Goal: Navigation & Orientation: Find specific page/section

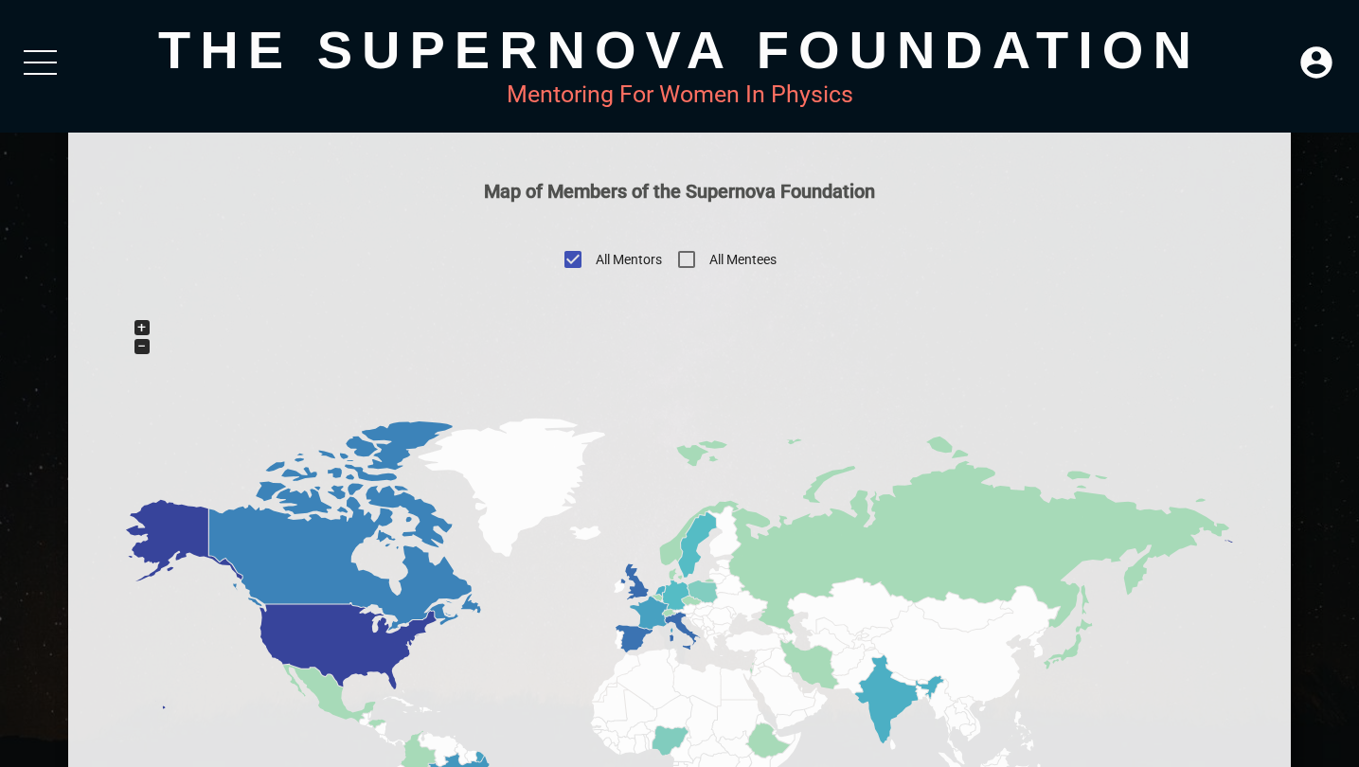
scroll to position [859, 0]
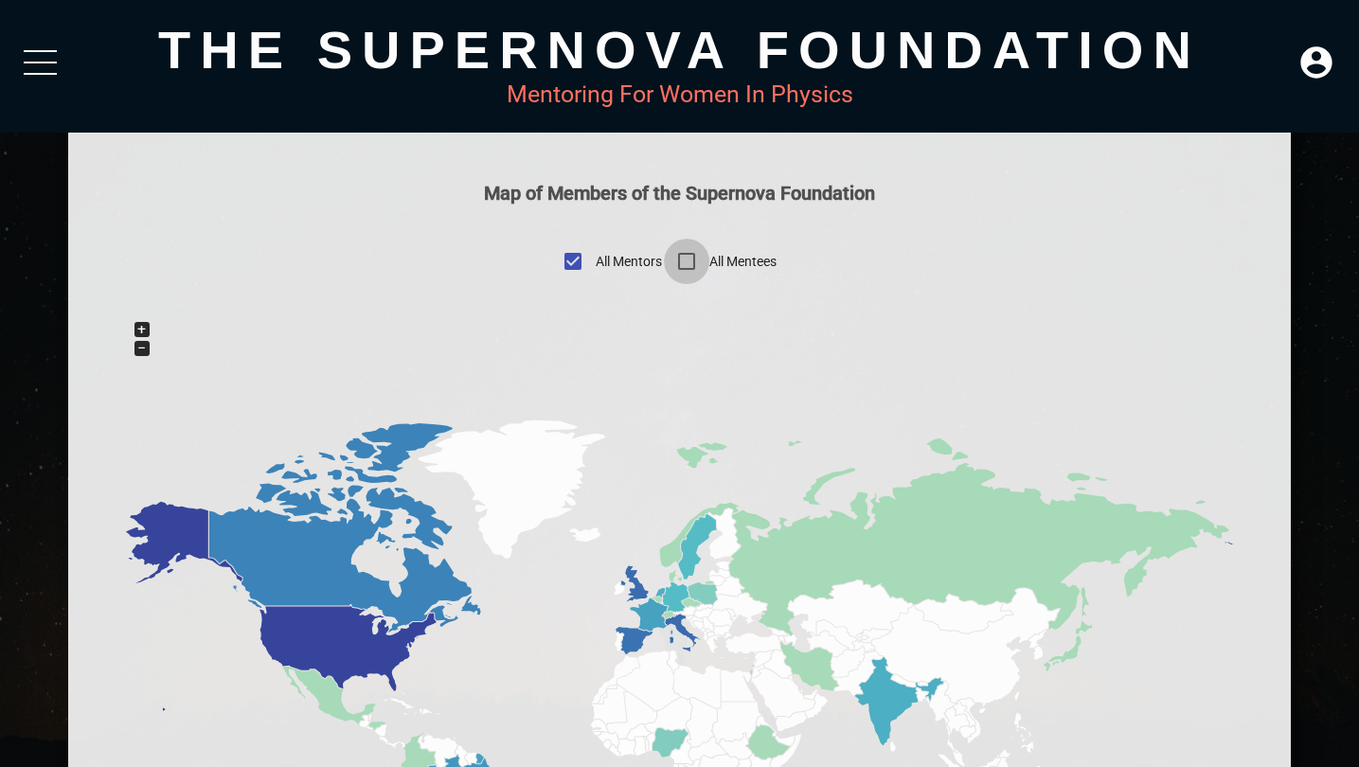
click at [692, 261] on input "All Mentees" at bounding box center [686, 261] width 45 height 45
checkbox input "true"
checkbox input "false"
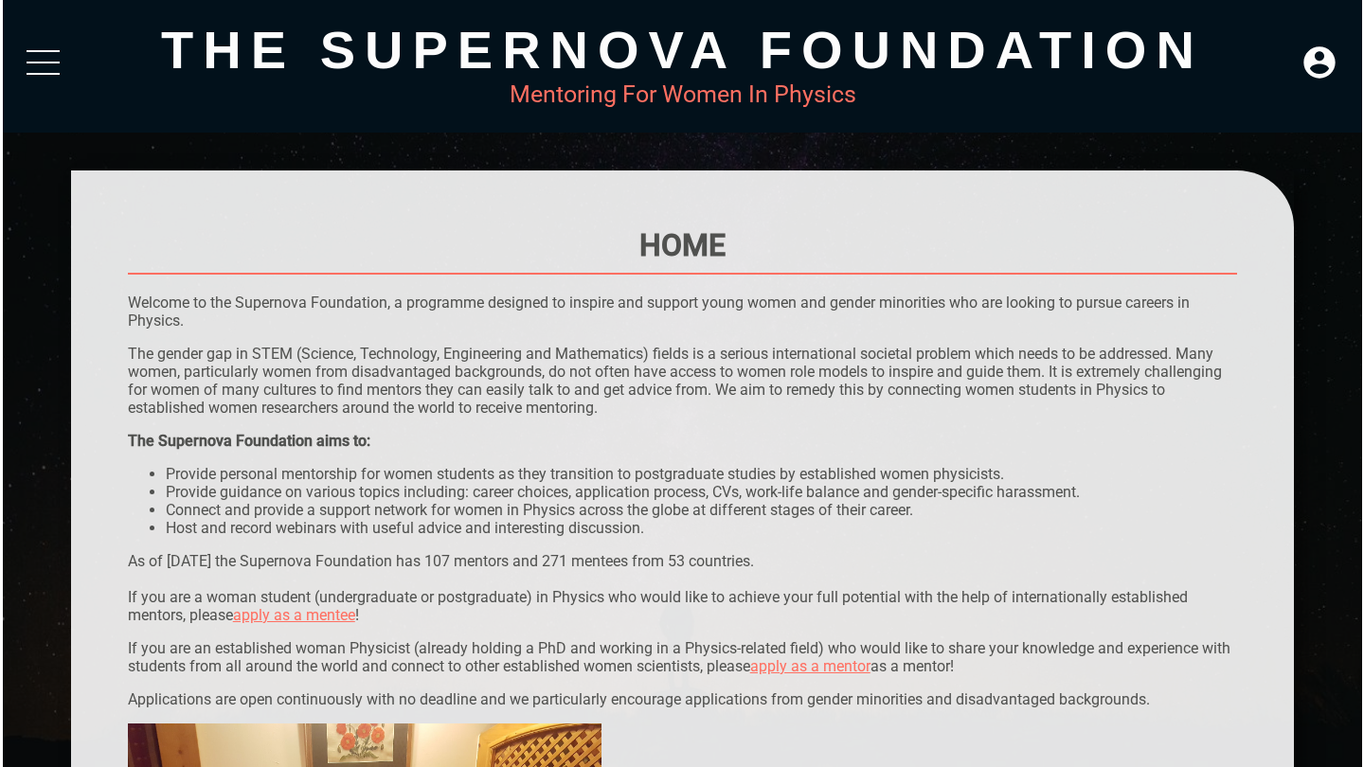
scroll to position [0, 0]
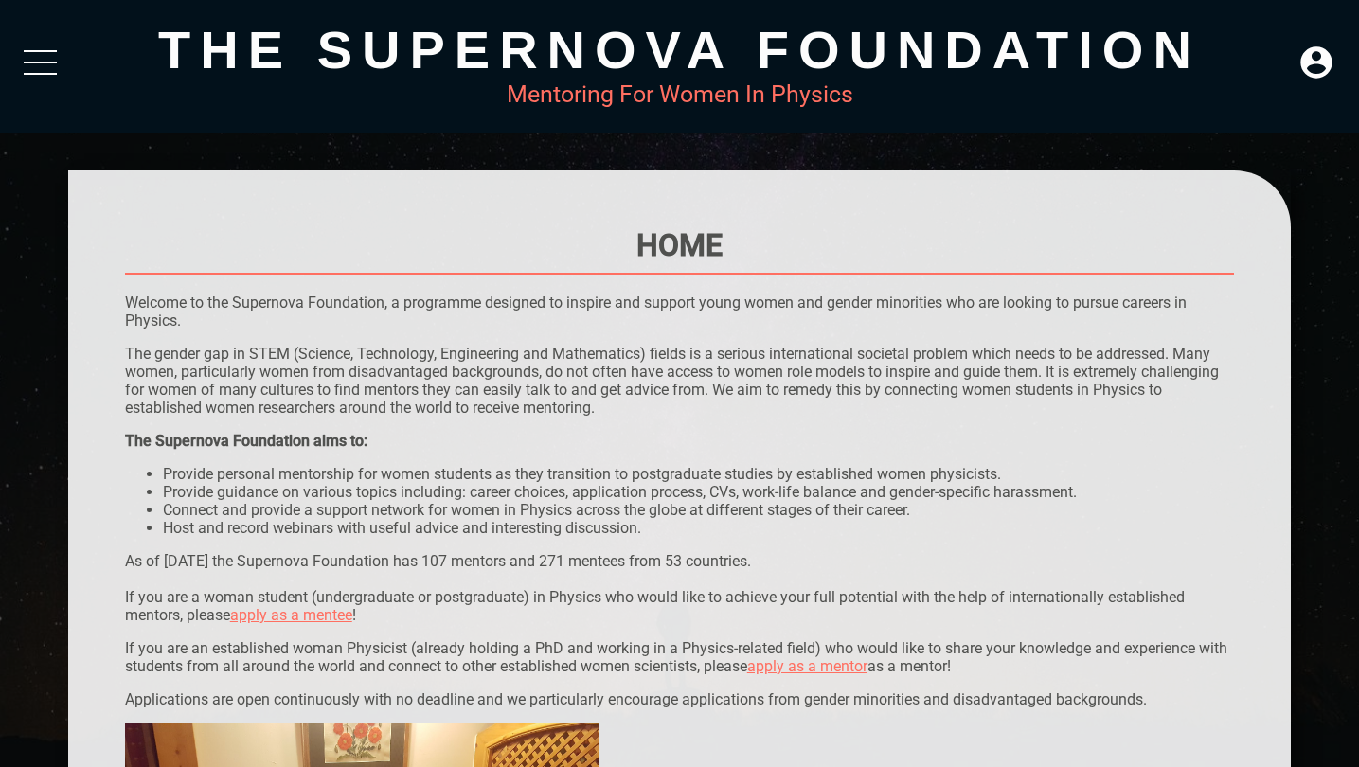
click at [44, 45] on div "The Supernova Foundation Mentoring For Women In Physics" at bounding box center [679, 66] width 1359 height 133
click at [44, 56] on div at bounding box center [40, 67] width 33 height 34
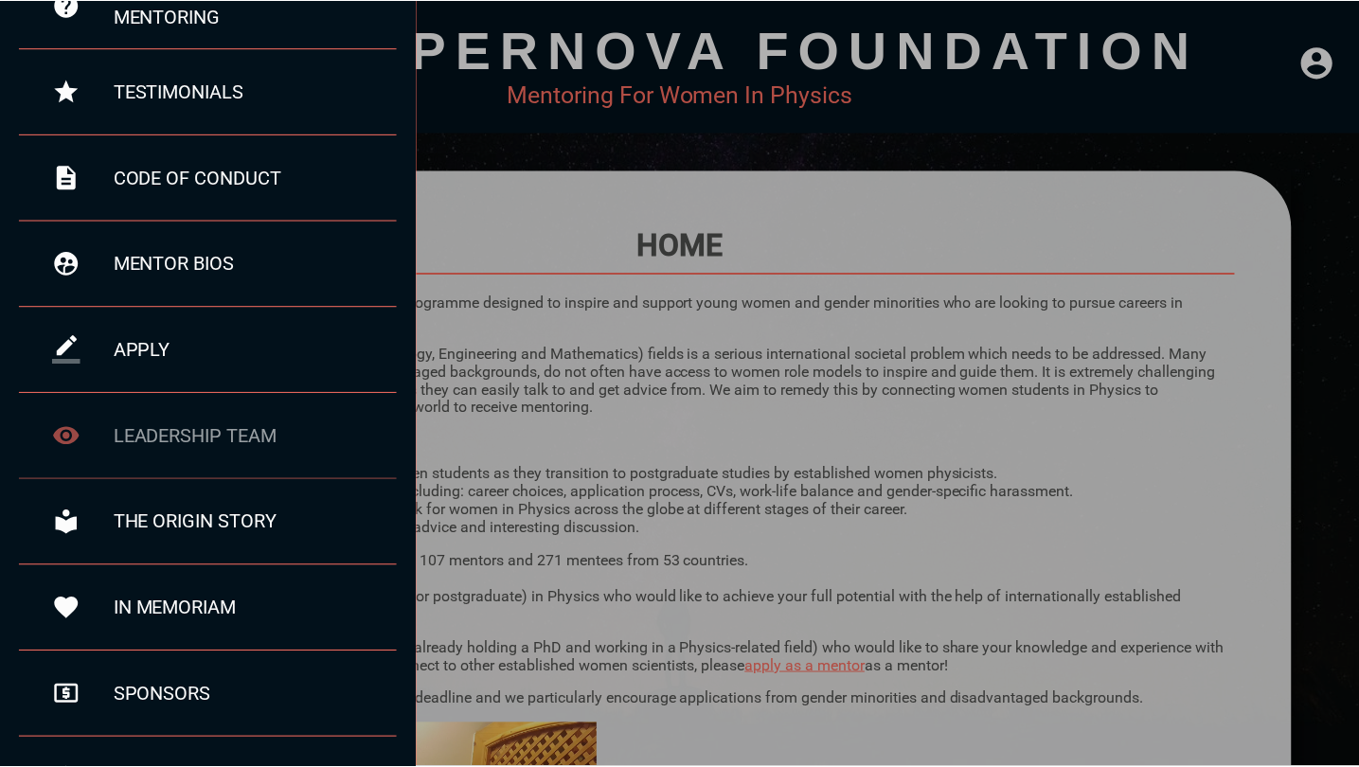
scroll to position [183, 0]
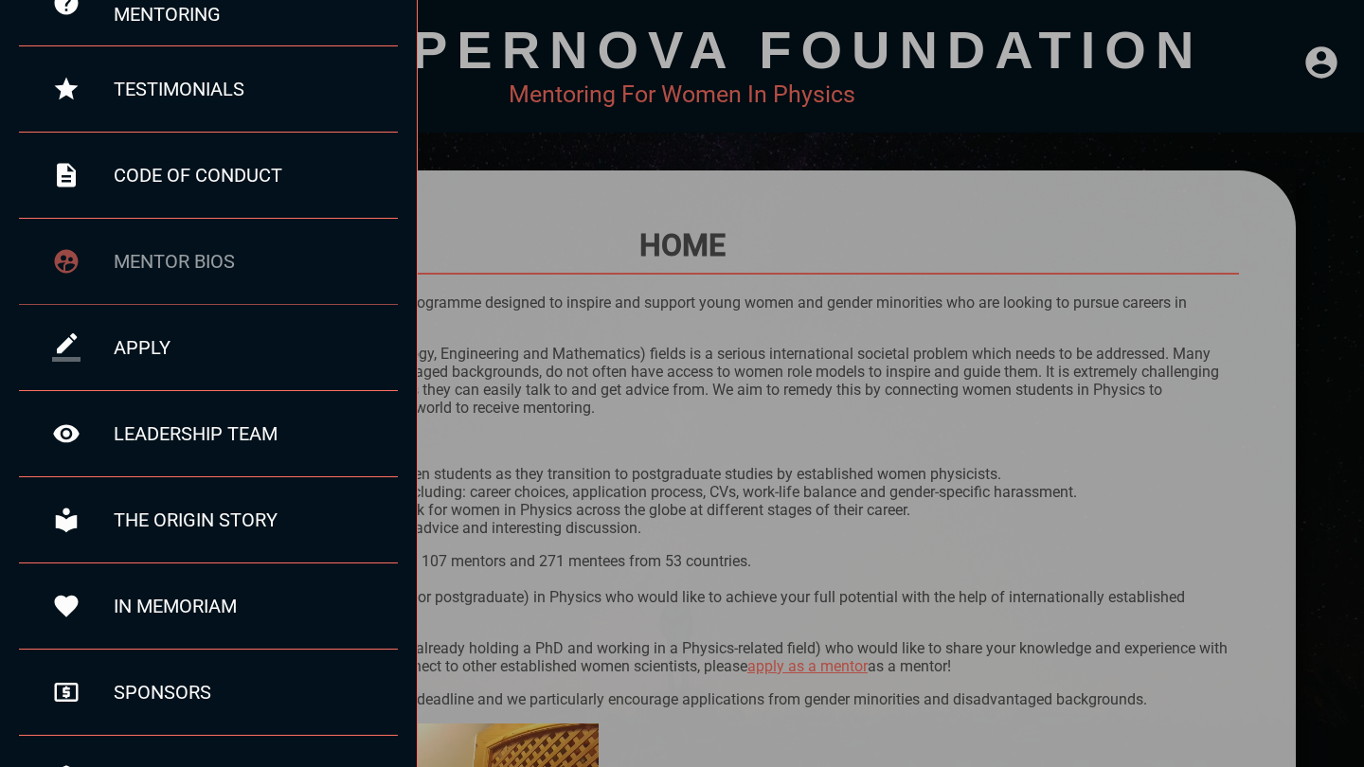
click at [177, 258] on div "mentor bios" at bounding box center [256, 261] width 284 height 23
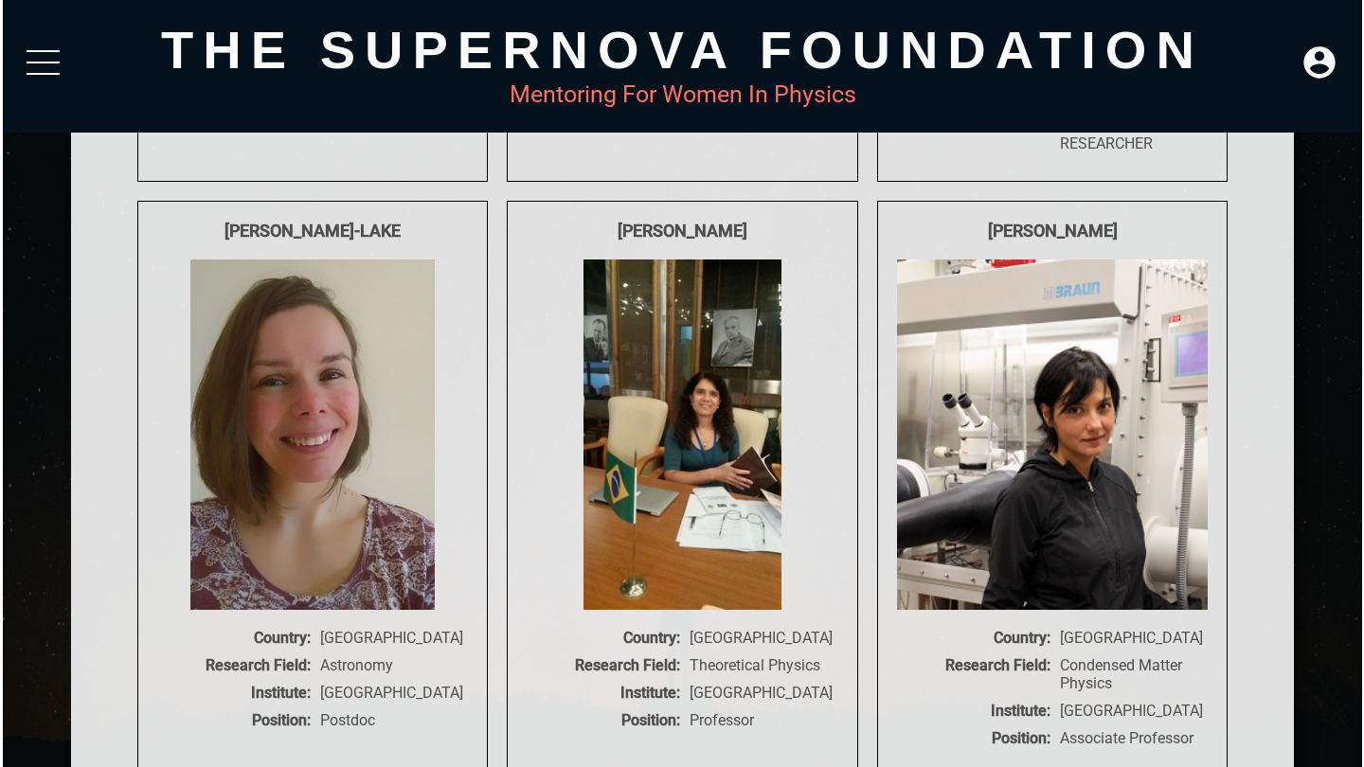
scroll to position [3439, 0]
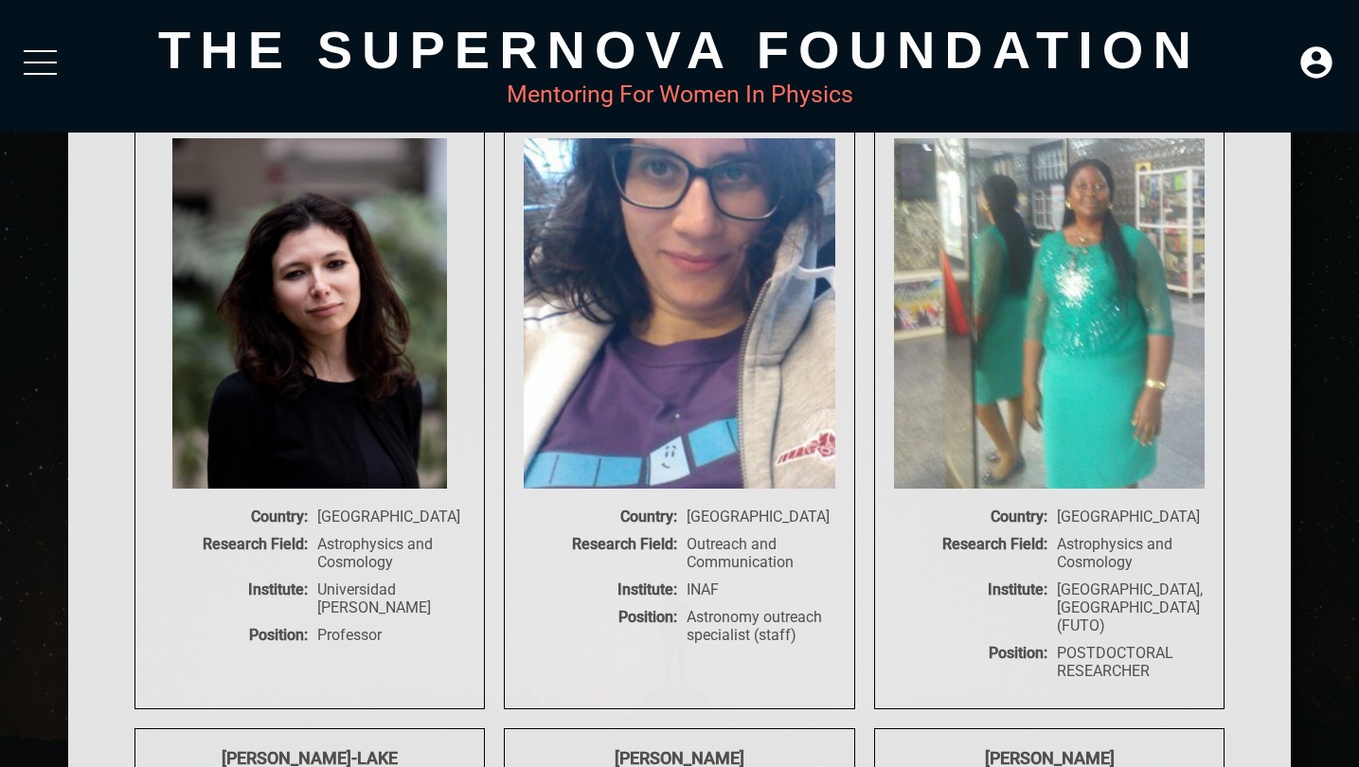
click at [40, 81] on div at bounding box center [40, 67] width 33 height 34
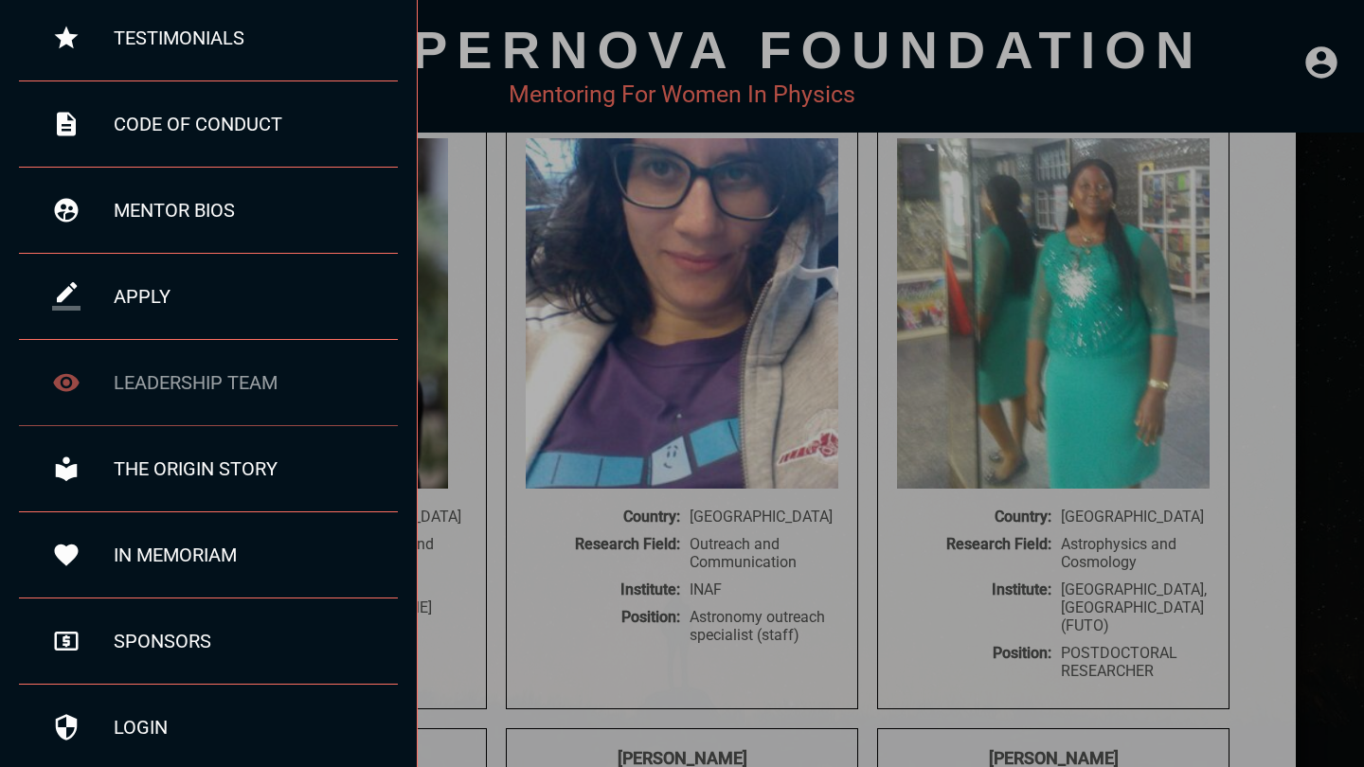
scroll to position [233, 0]
click at [180, 367] on div "leadership team" at bounding box center [208, 384] width 379 height 86
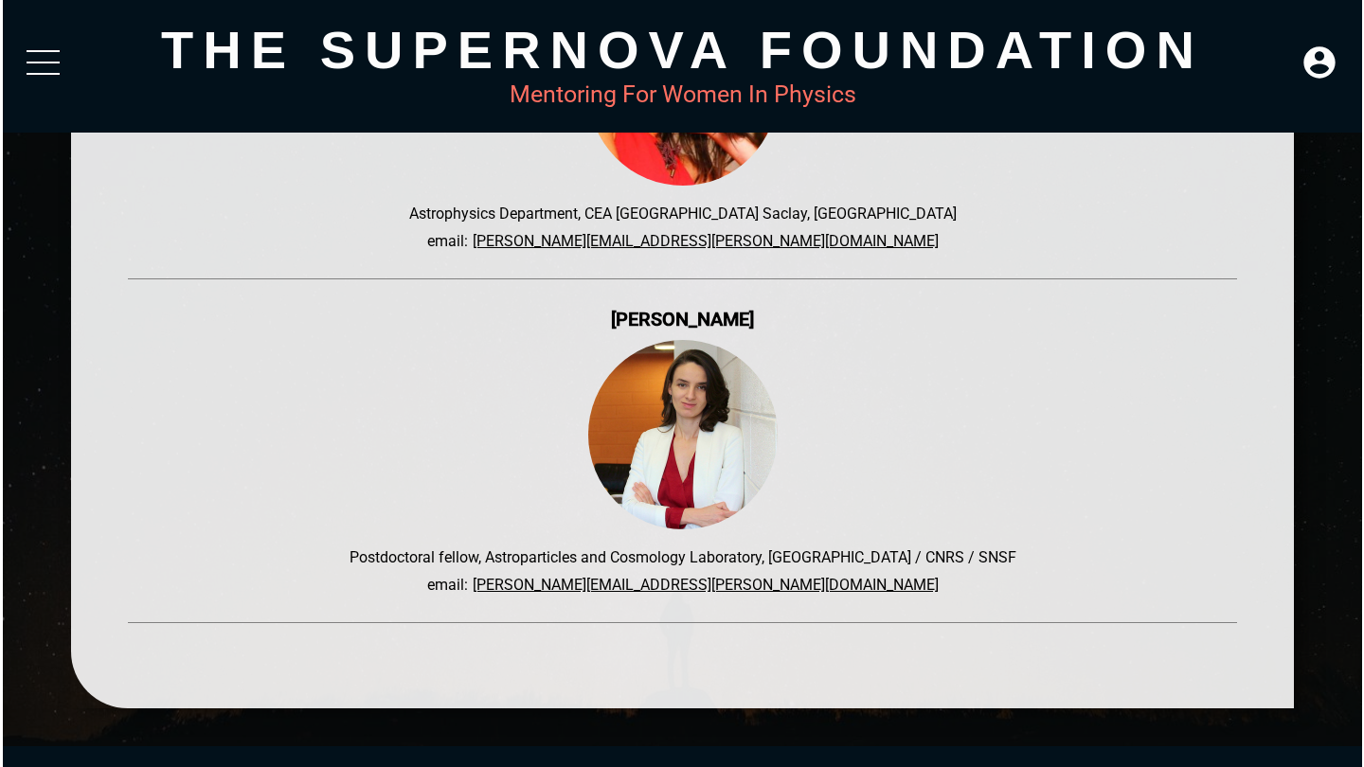
scroll to position [7007, 0]
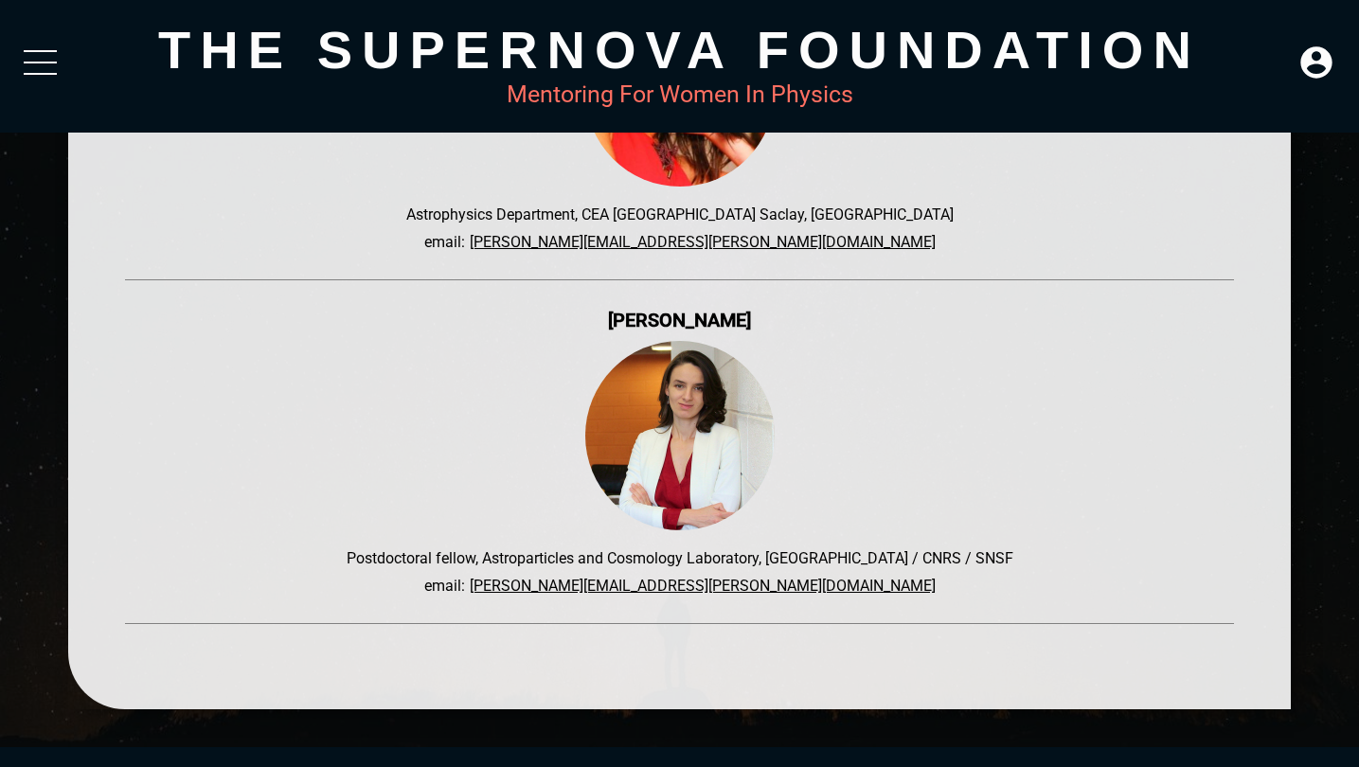
click at [41, 65] on div at bounding box center [40, 67] width 33 height 34
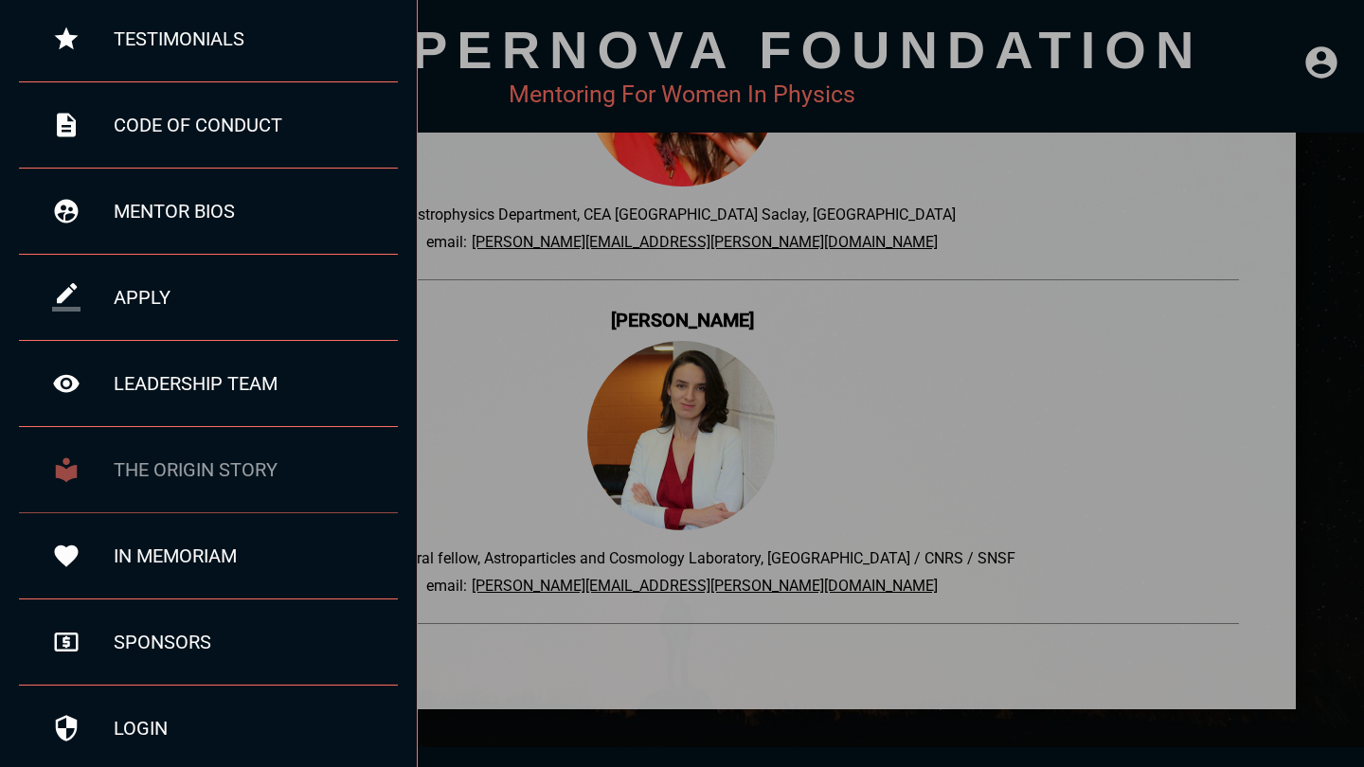
click at [222, 468] on div "the origin story" at bounding box center [256, 469] width 284 height 23
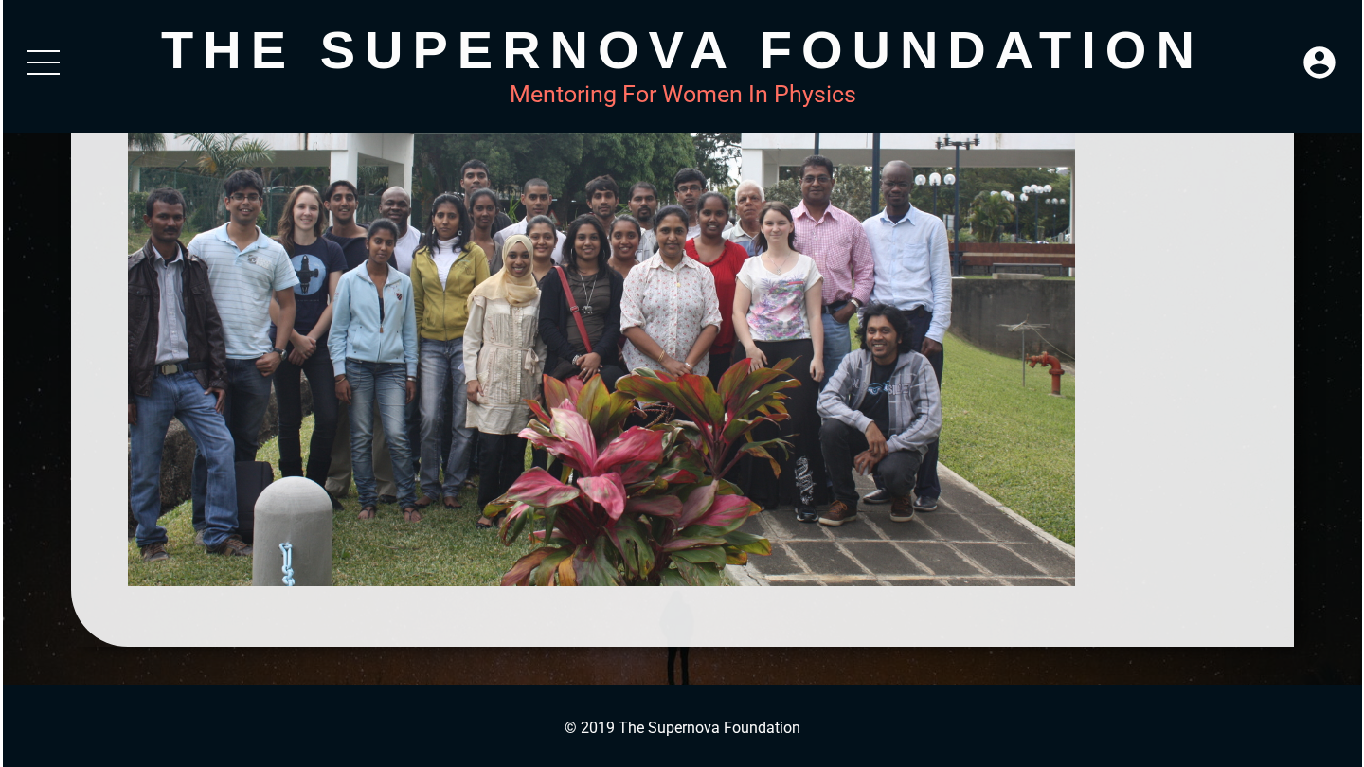
scroll to position [937, 0]
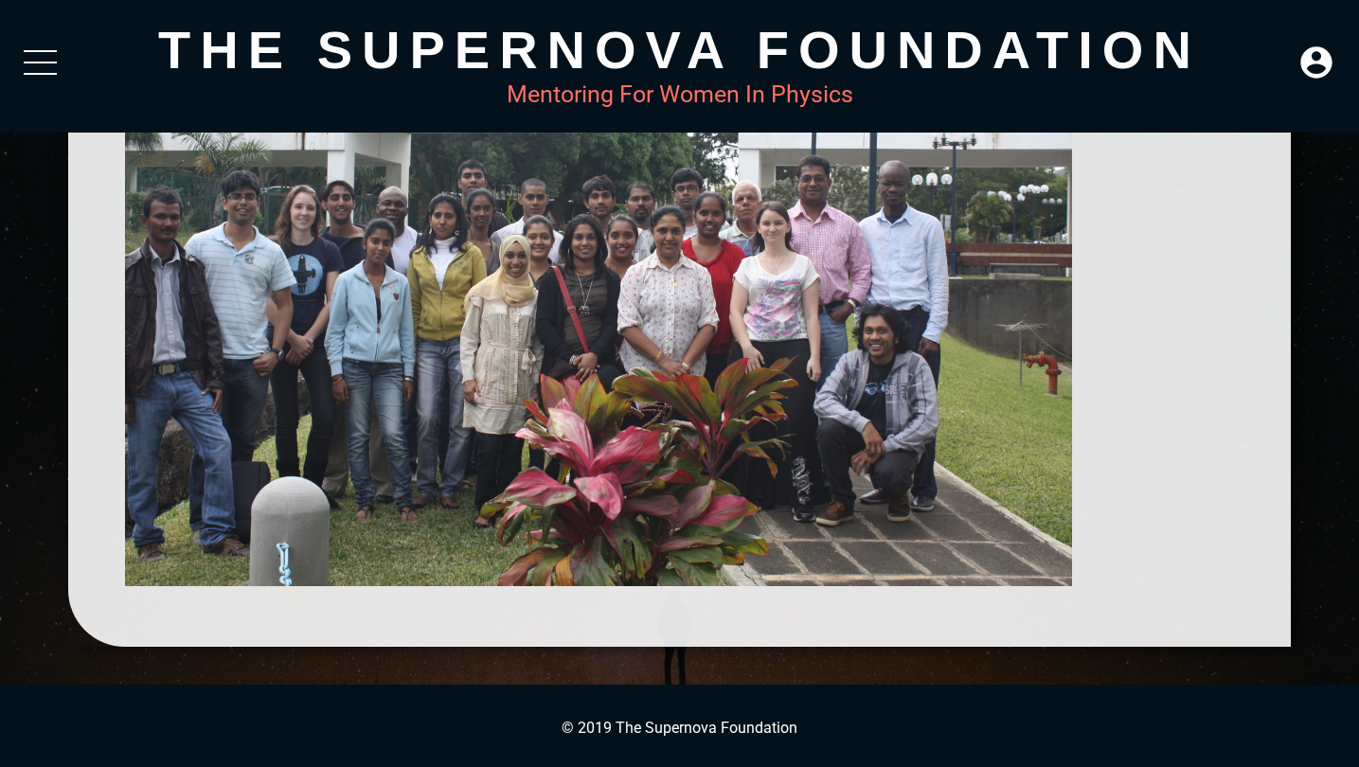
click at [36, 56] on div at bounding box center [40, 67] width 33 height 34
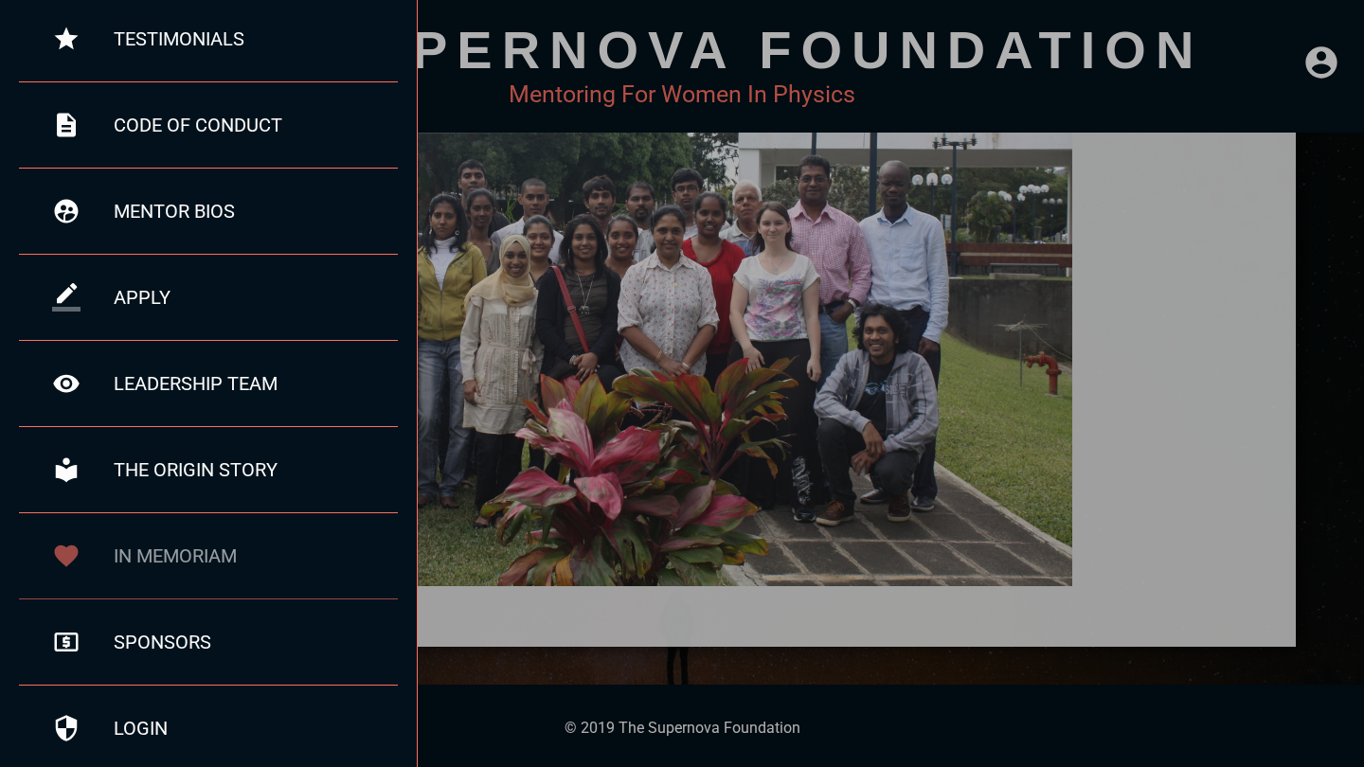
click at [174, 537] on div "in memoriam" at bounding box center [208, 556] width 379 height 86
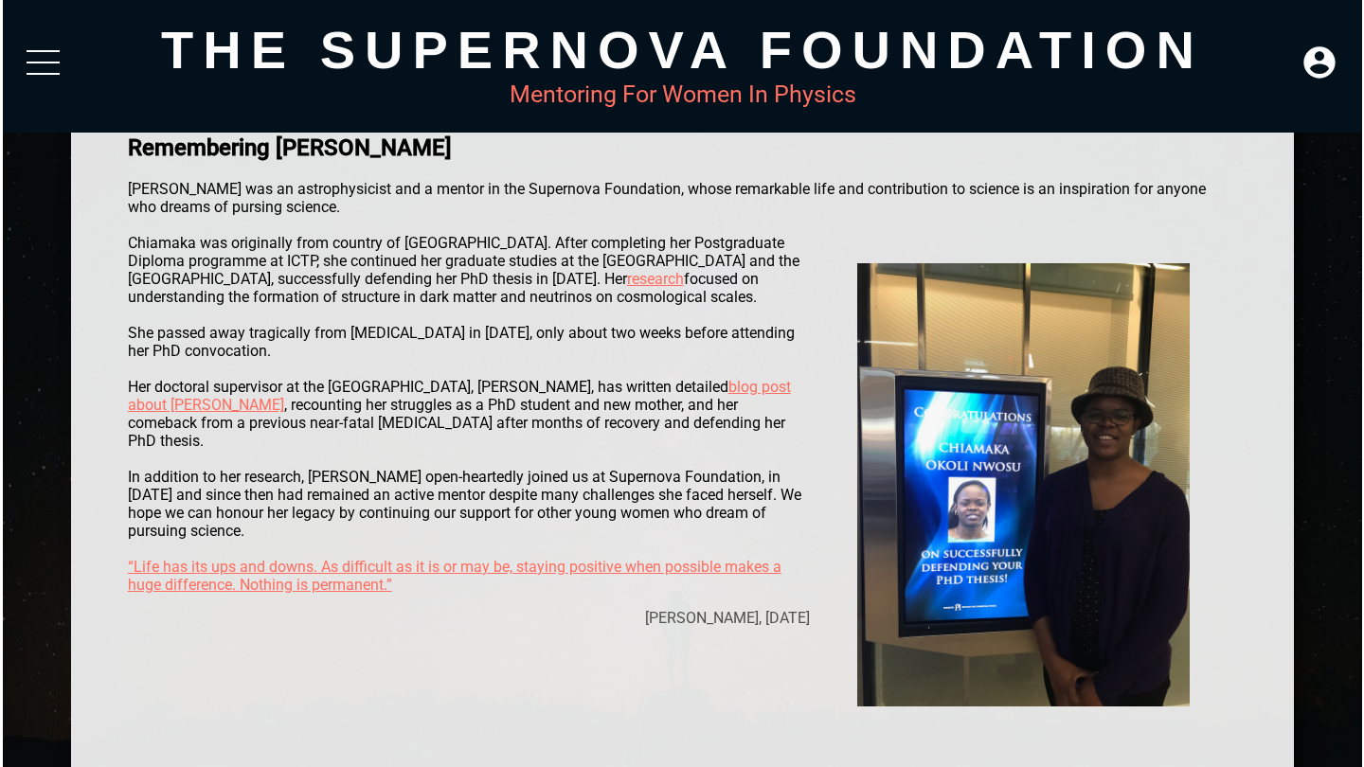
scroll to position [158, 0]
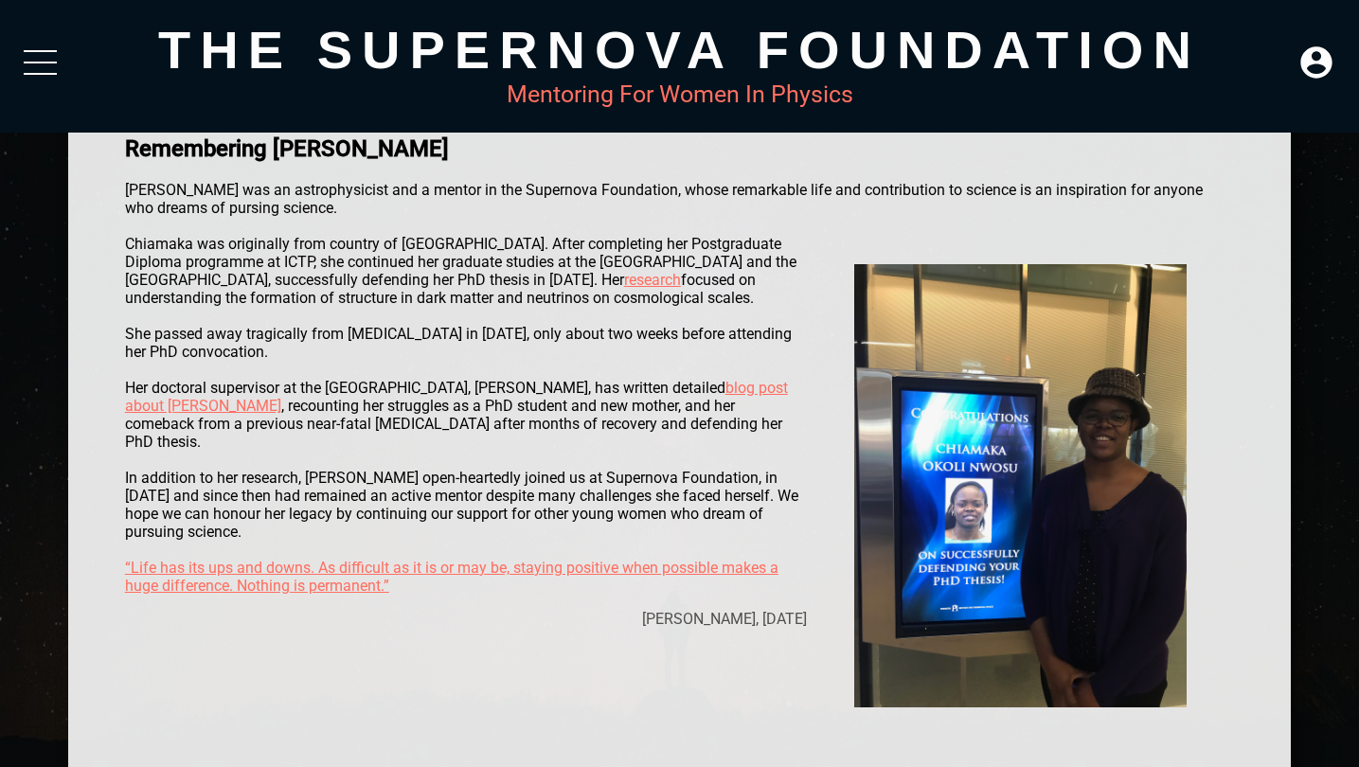
click at [43, 49] on div "The Supernova Foundation Mentoring For Women In Physics" at bounding box center [679, 66] width 1359 height 133
click at [43, 72] on div at bounding box center [40, 67] width 33 height 34
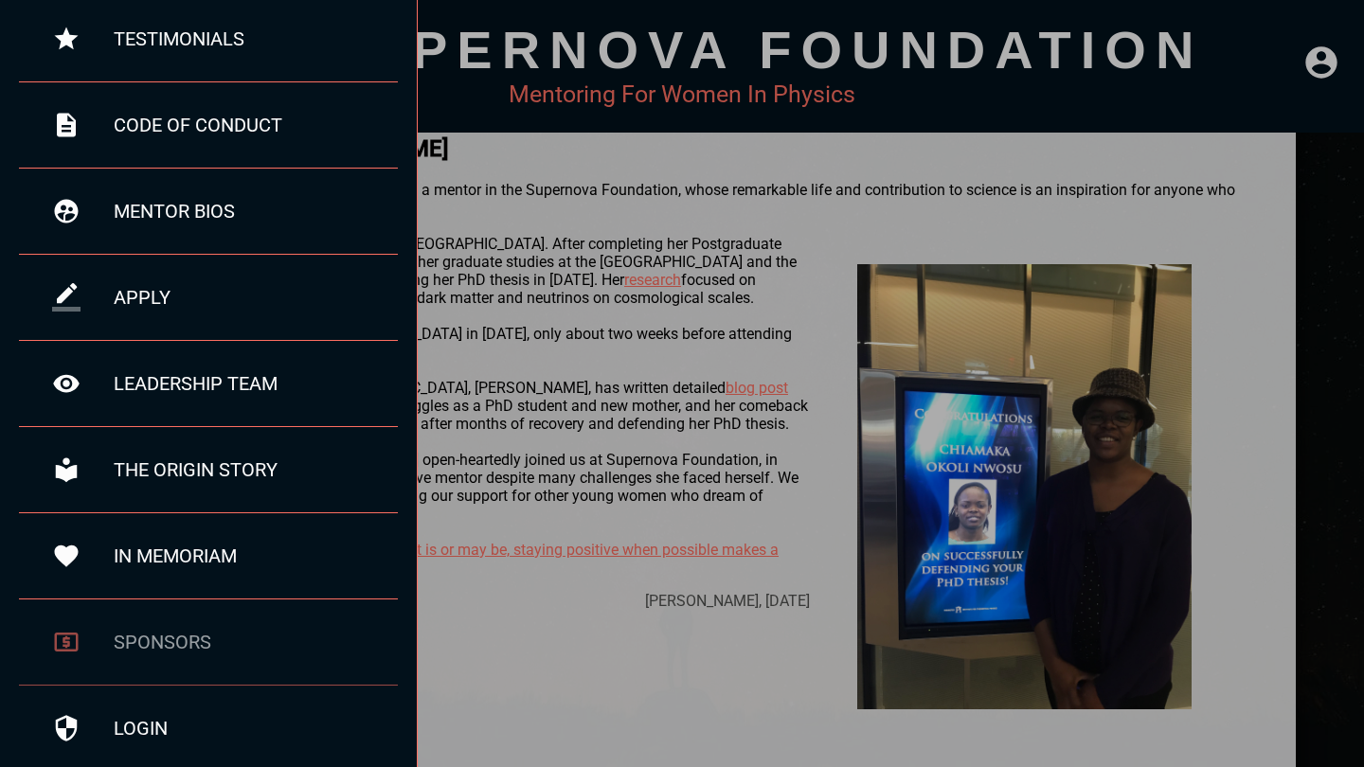
click at [176, 640] on div "sponsors" at bounding box center [256, 642] width 284 height 23
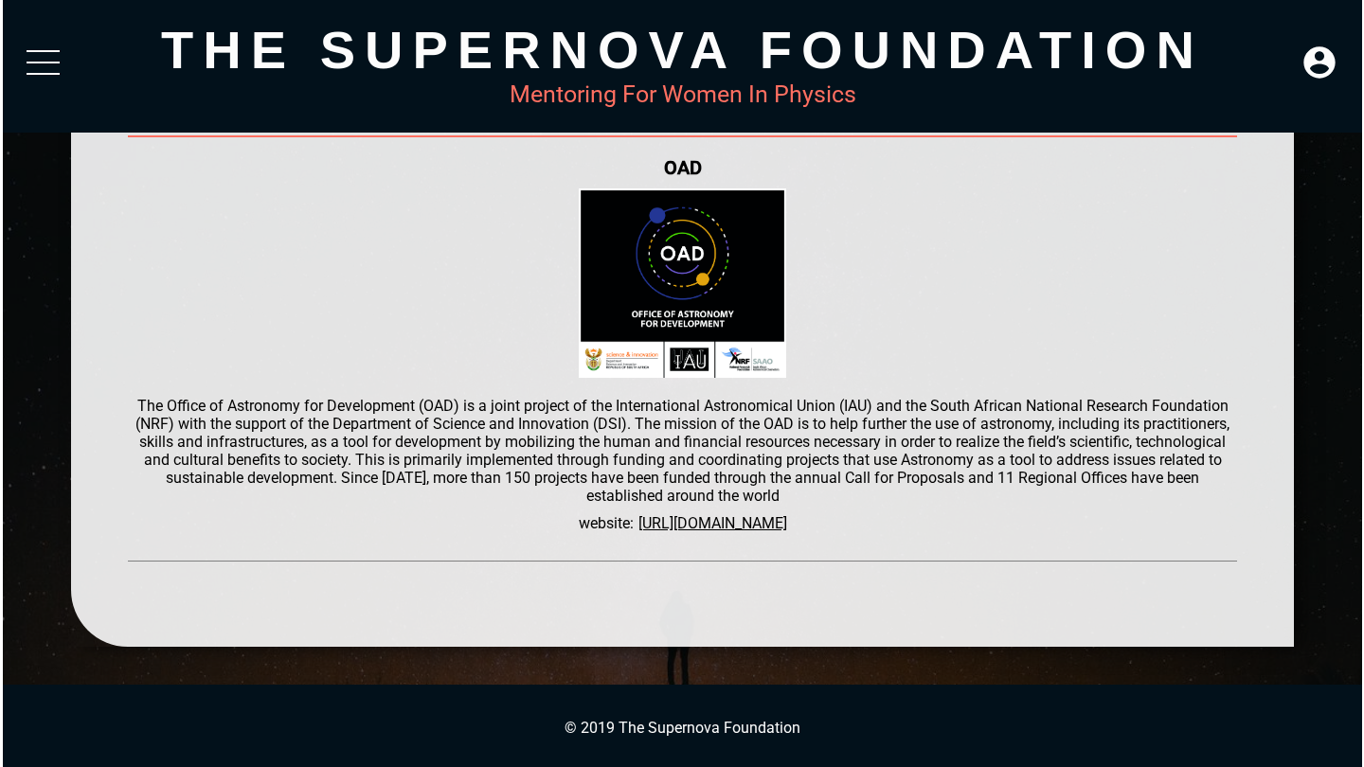
scroll to position [137, 0]
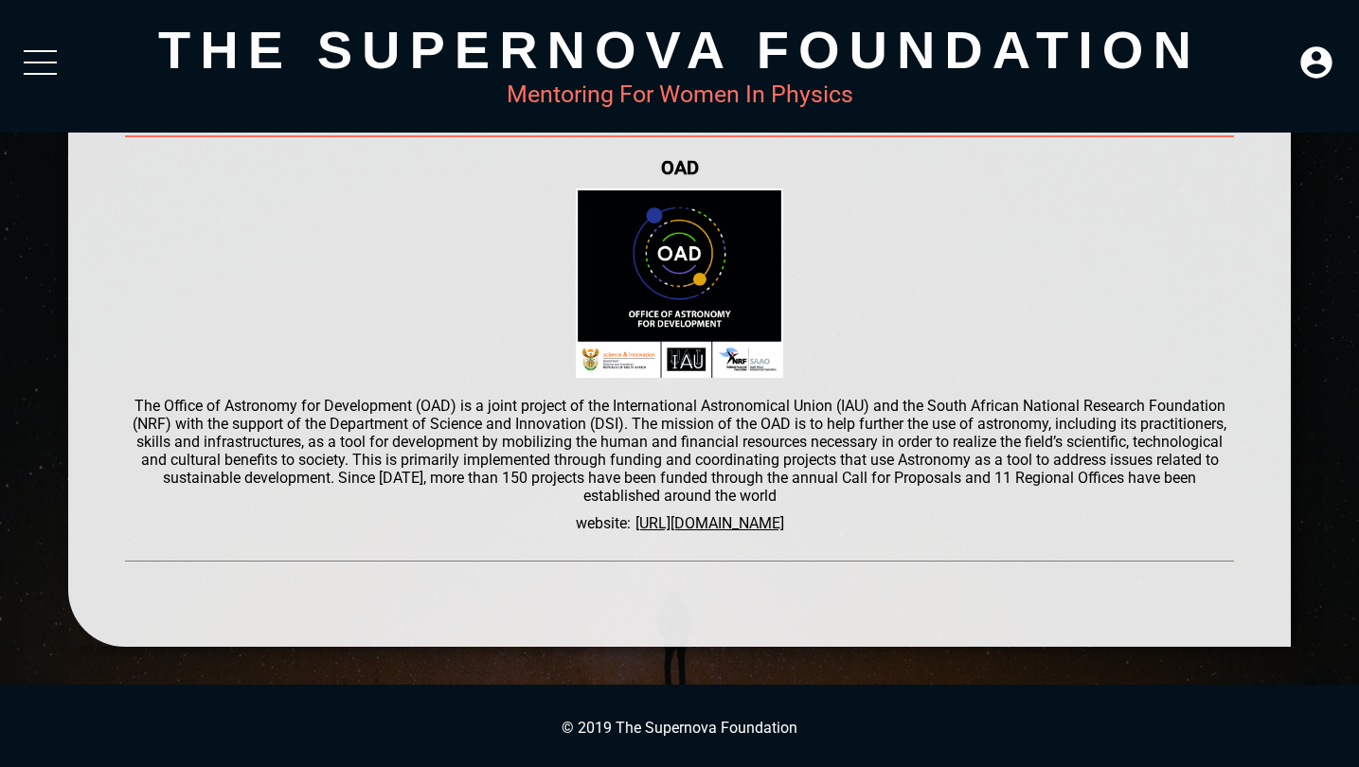
click at [53, 67] on div at bounding box center [40, 67] width 33 height 34
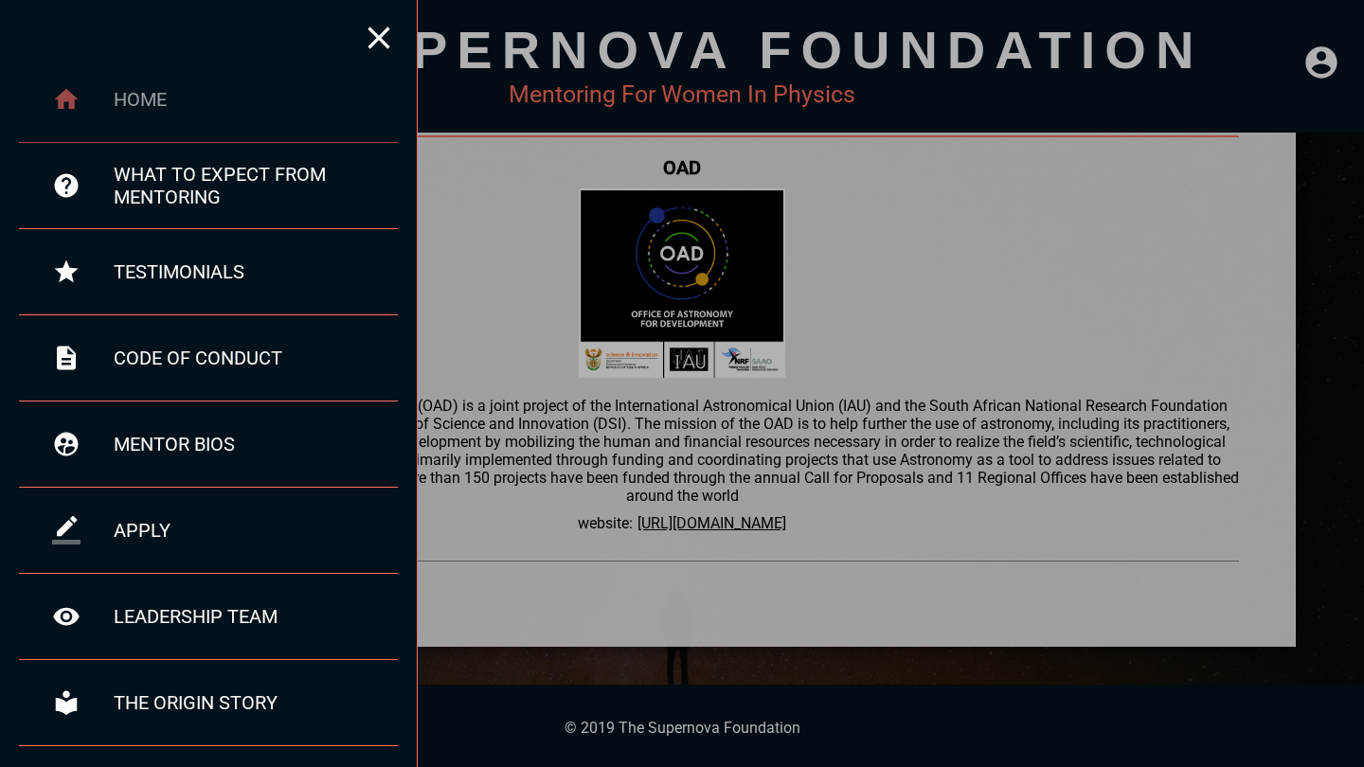
scroll to position [0, 0]
click at [147, 109] on div "home" at bounding box center [256, 99] width 284 height 23
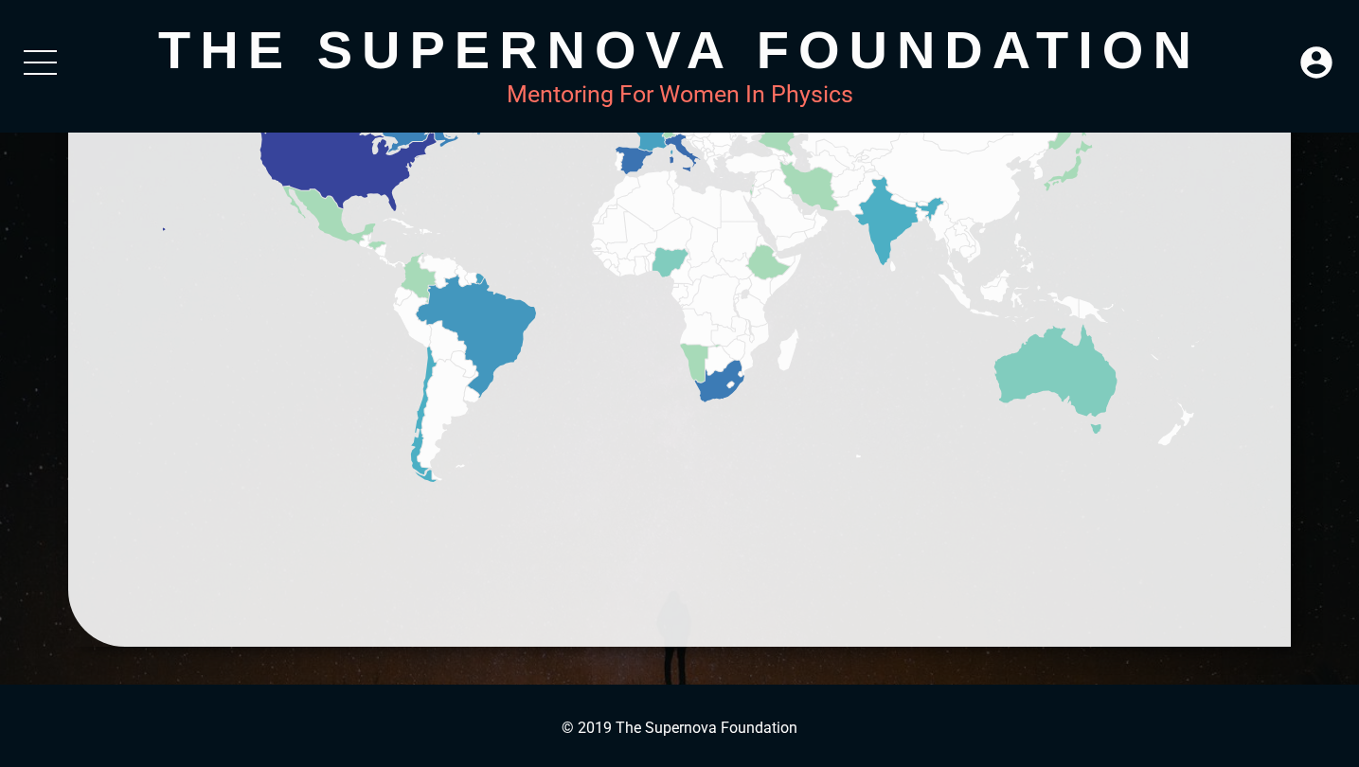
scroll to position [1339, 0]
drag, startPoint x: 804, startPoint y: 727, endPoint x: 618, endPoint y: 725, distance: 186.6
click at [618, 725] on p "© 2019 The Supernova Foundation" at bounding box center [679, 728] width 1321 height 18
copy p "The Supernova Foundation"
click at [1330, 75] on icon at bounding box center [1315, 61] width 31 height 31
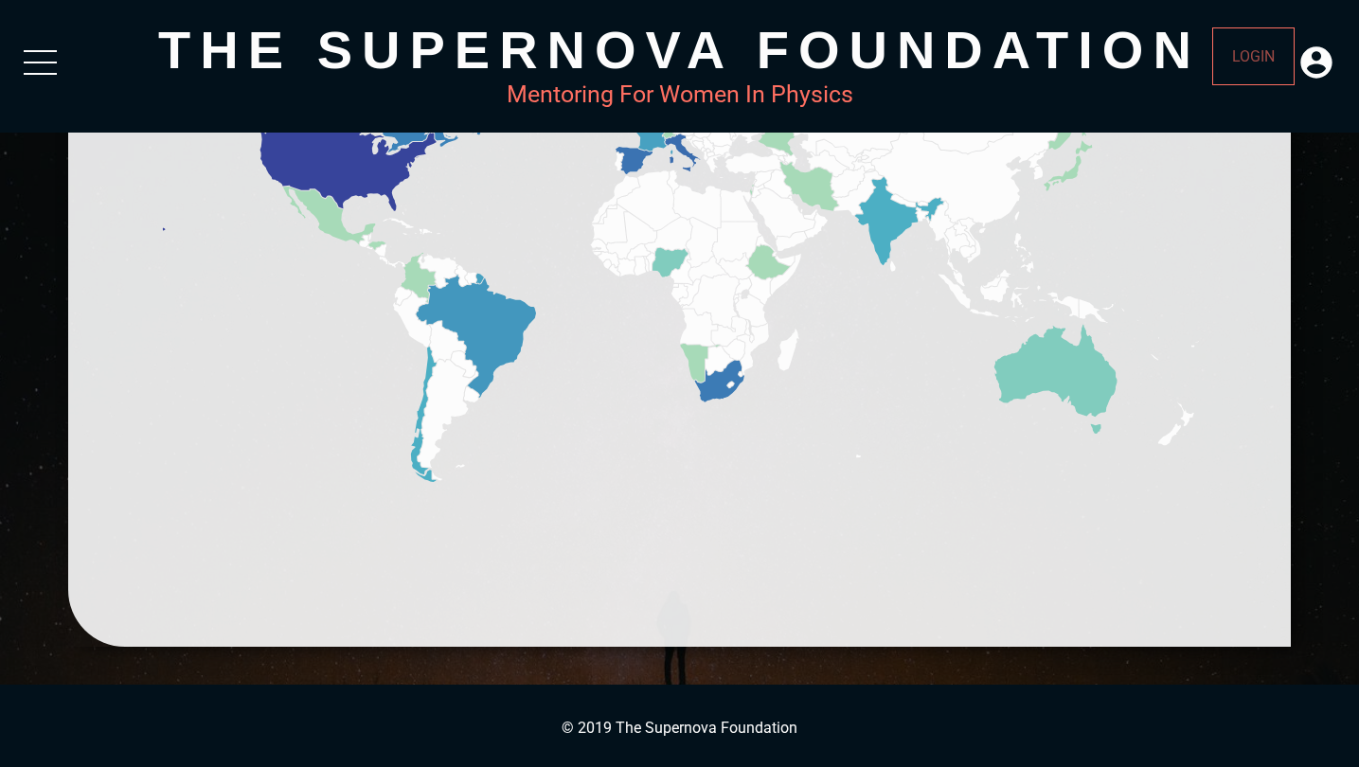
click at [1273, 67] on div "LOGIN" at bounding box center [1254, 56] width 62 height 37
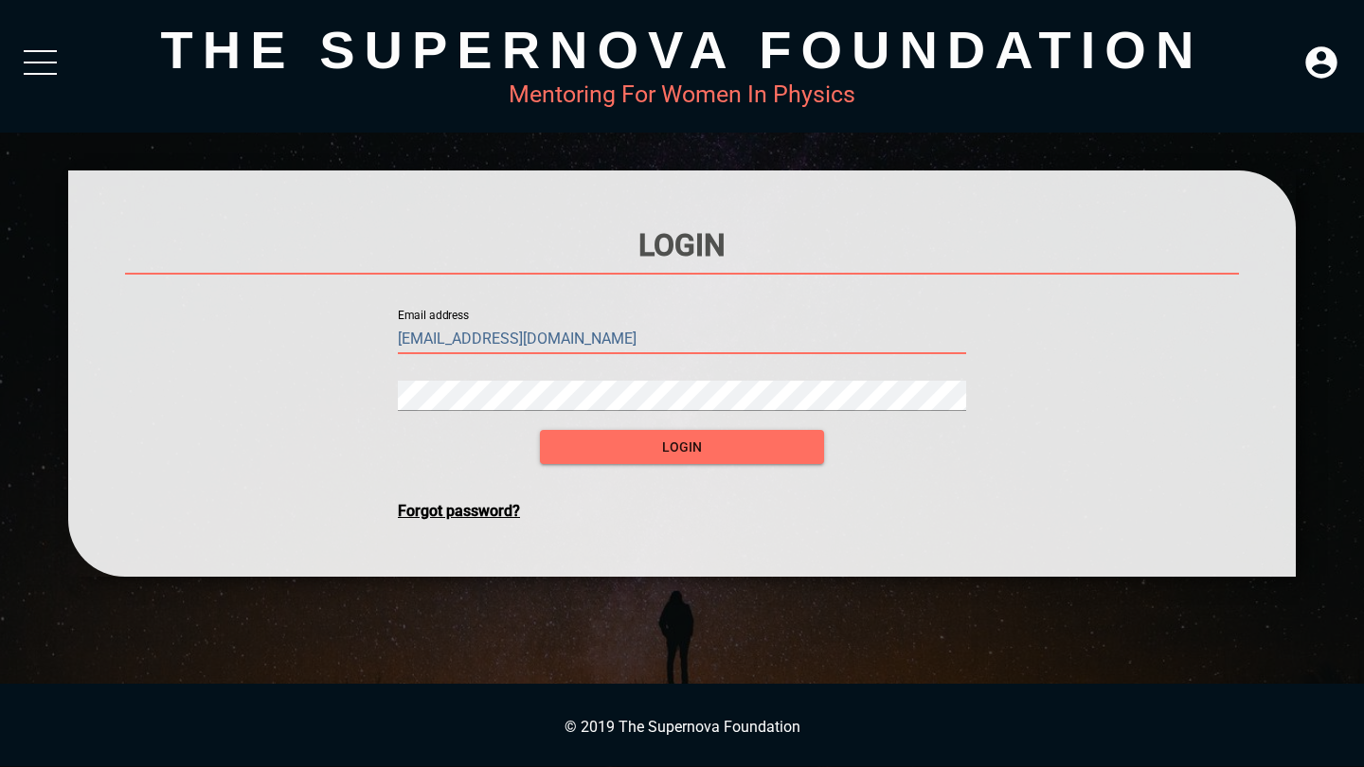
type input "[EMAIL_ADDRESS][DOMAIN_NAME]"
click at [682, 447] on button "login" at bounding box center [682, 447] width 284 height 35
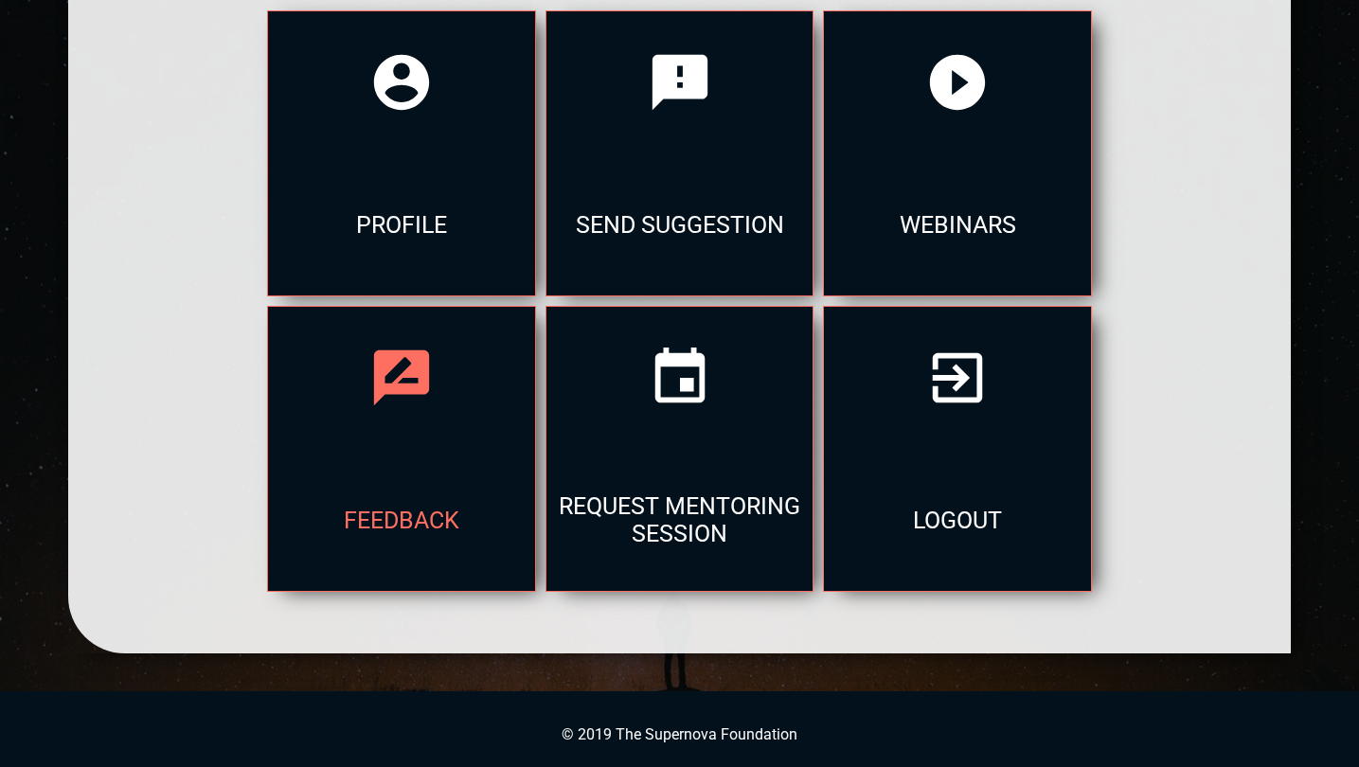
scroll to position [293, 0]
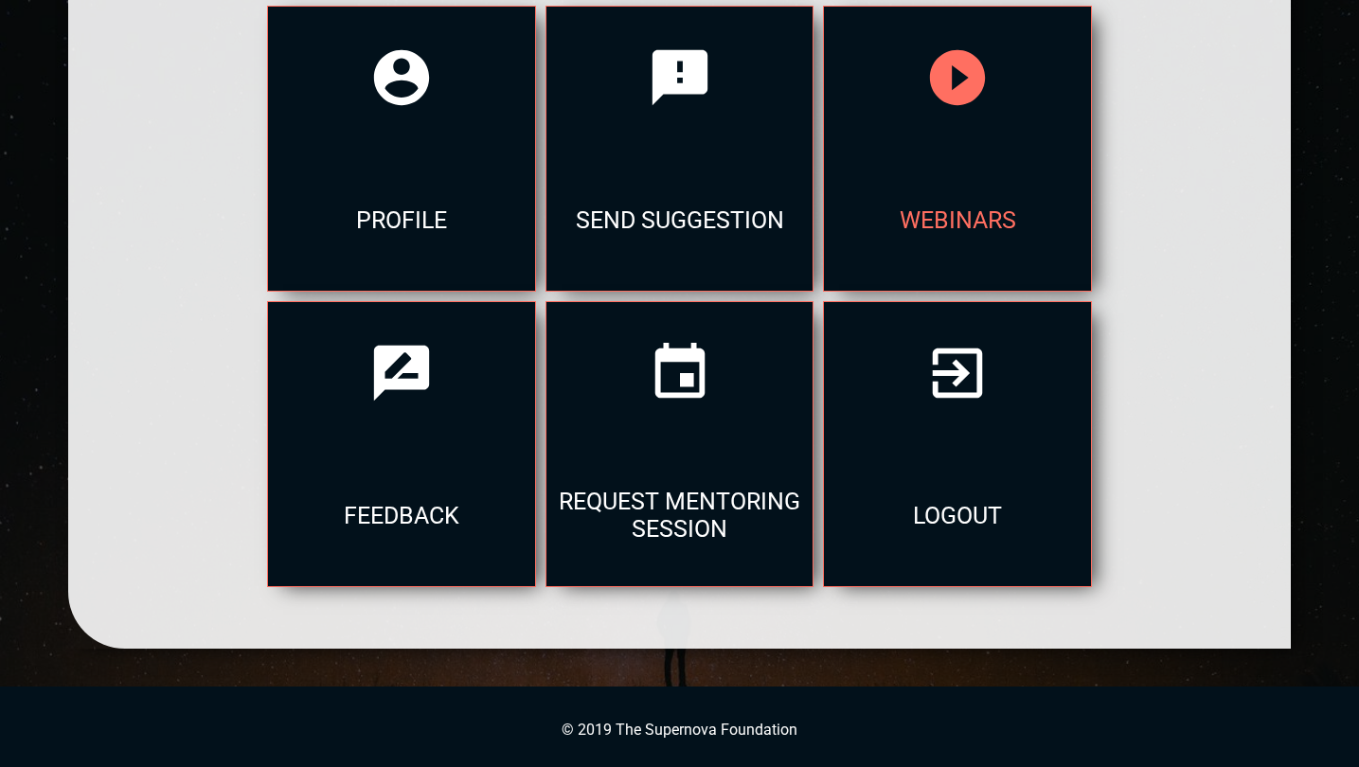
click at [824, 132] on div at bounding box center [957, 78] width 267 height 142
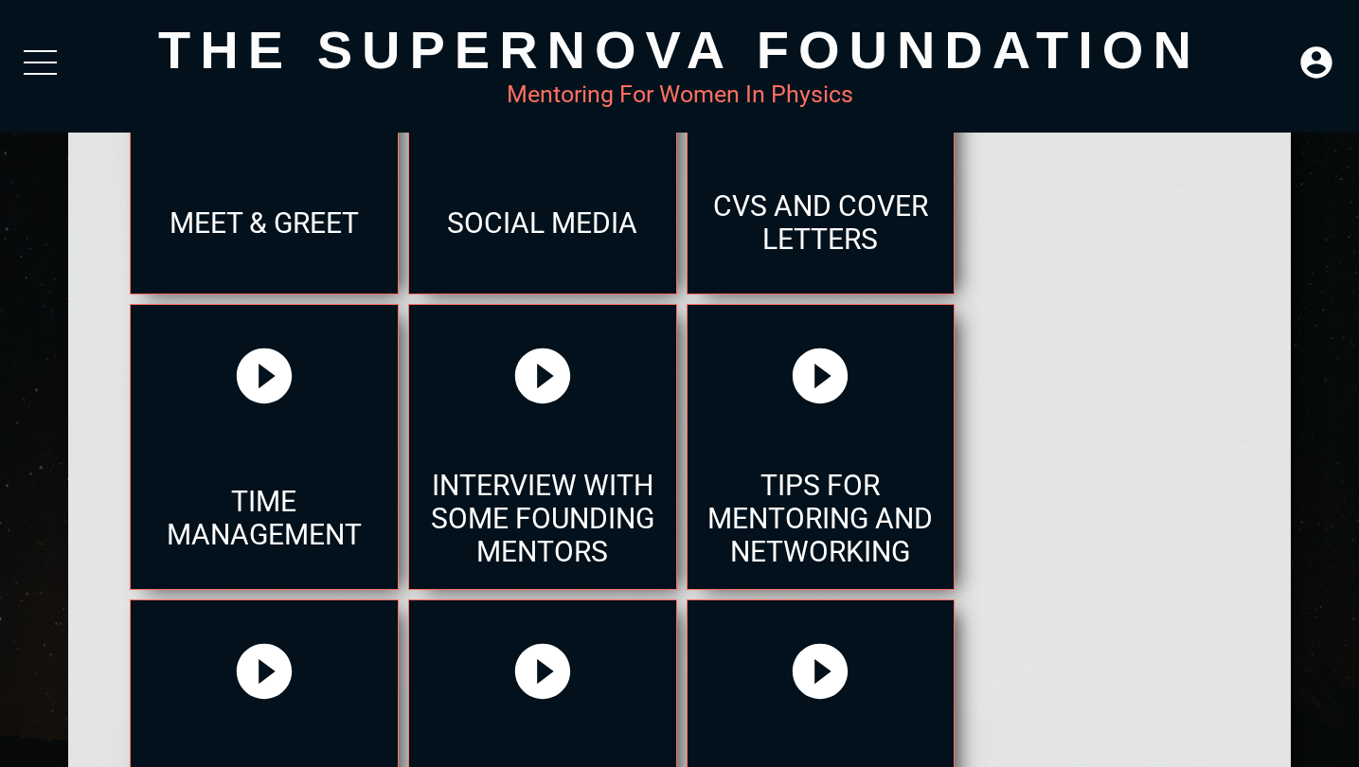
scroll to position [1471, 0]
